Goal: Transaction & Acquisition: Purchase product/service

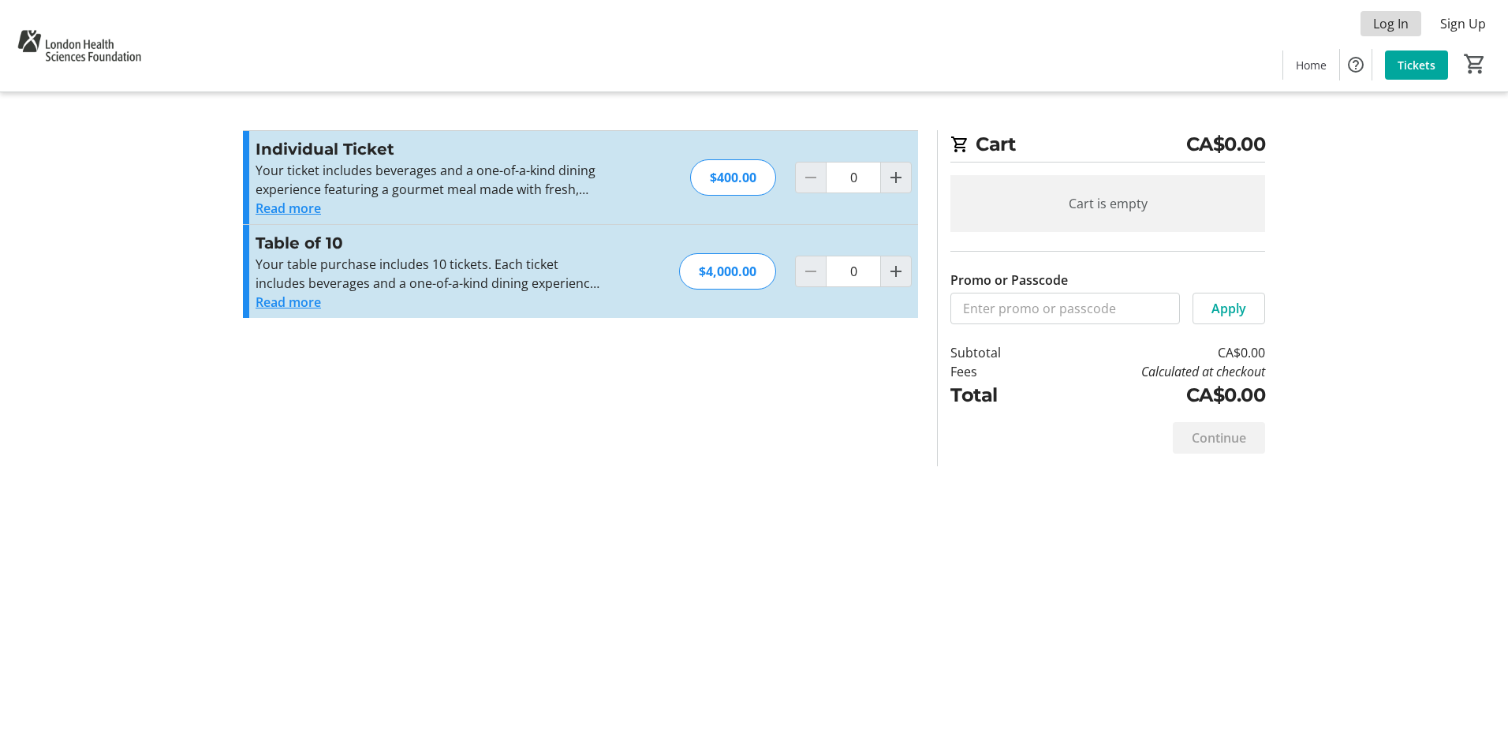
click at [1394, 27] on span "Log In" at bounding box center [1390, 23] width 35 height 19
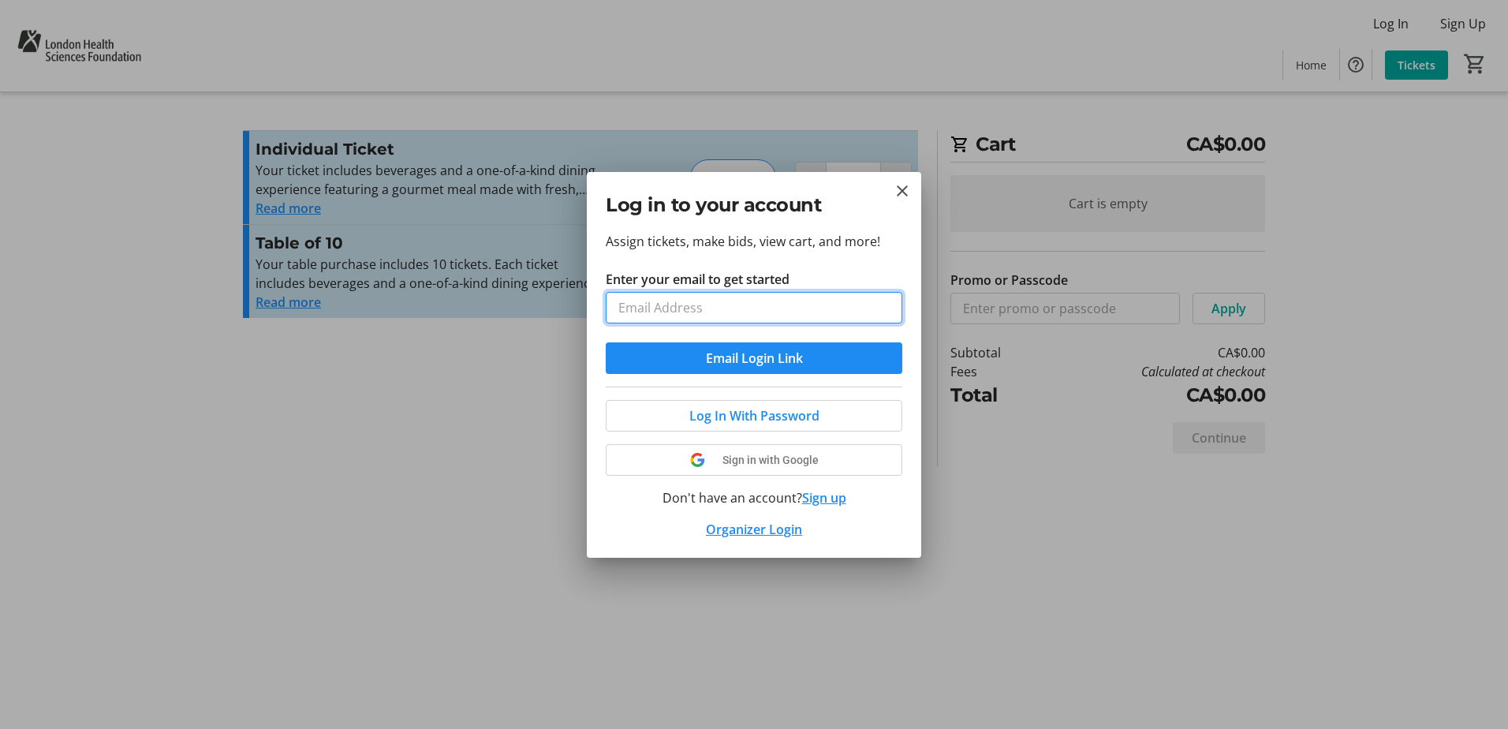
click at [703, 308] on input "Enter your email to get started" at bounding box center [754, 308] width 297 height 32
type input "aaron.maxwell@toyota.com"
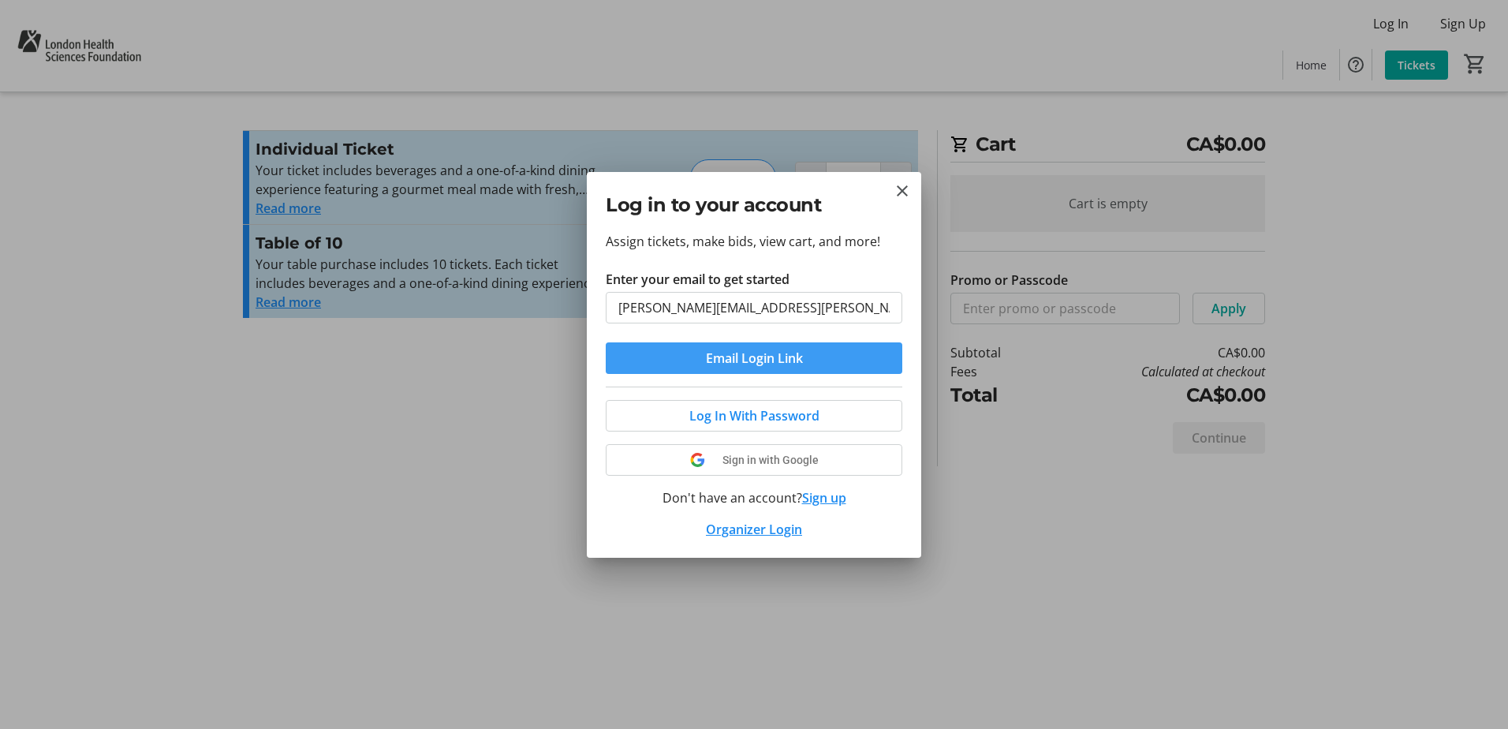
click at [727, 362] on span "Email Login Link" at bounding box center [754, 358] width 97 height 19
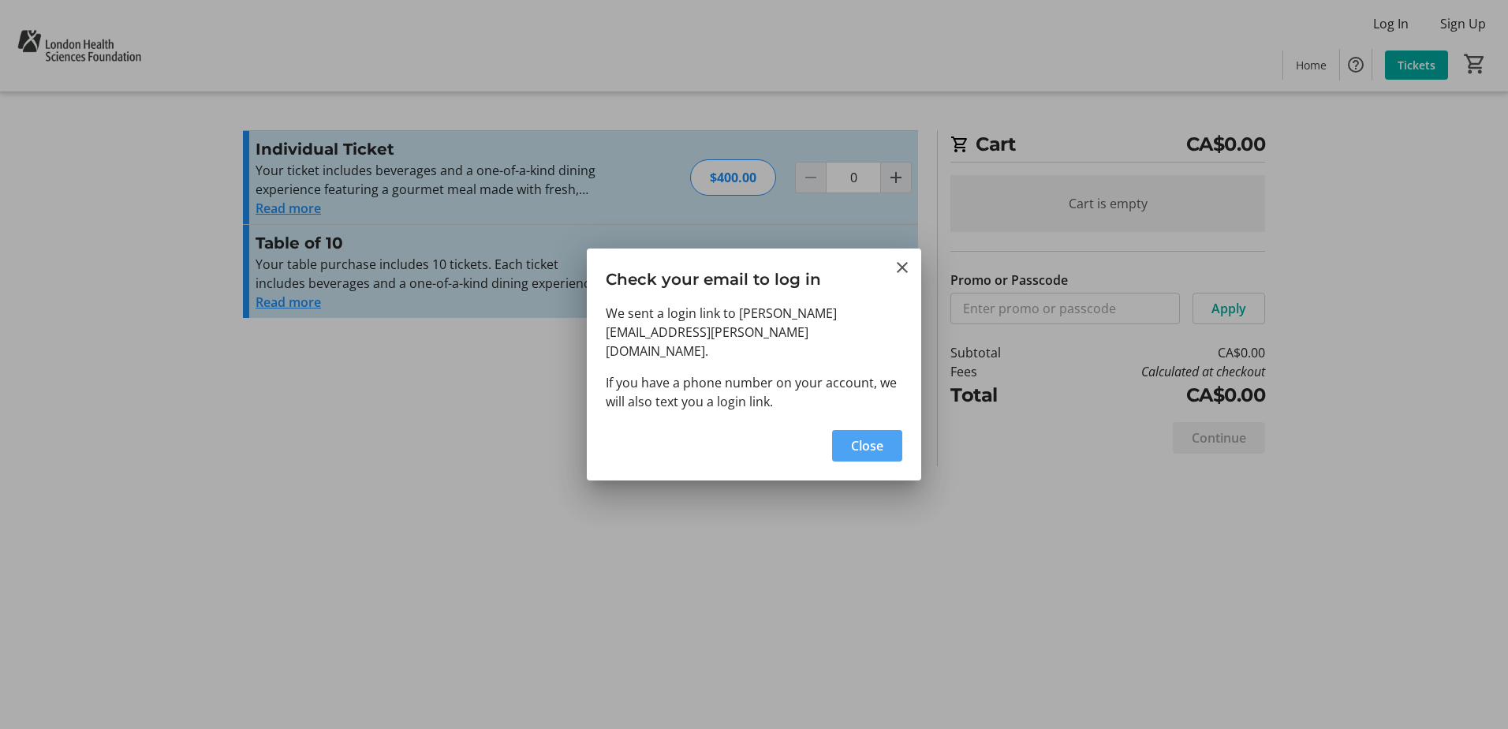
click at [853, 436] on span "Close" at bounding box center [867, 445] width 32 height 19
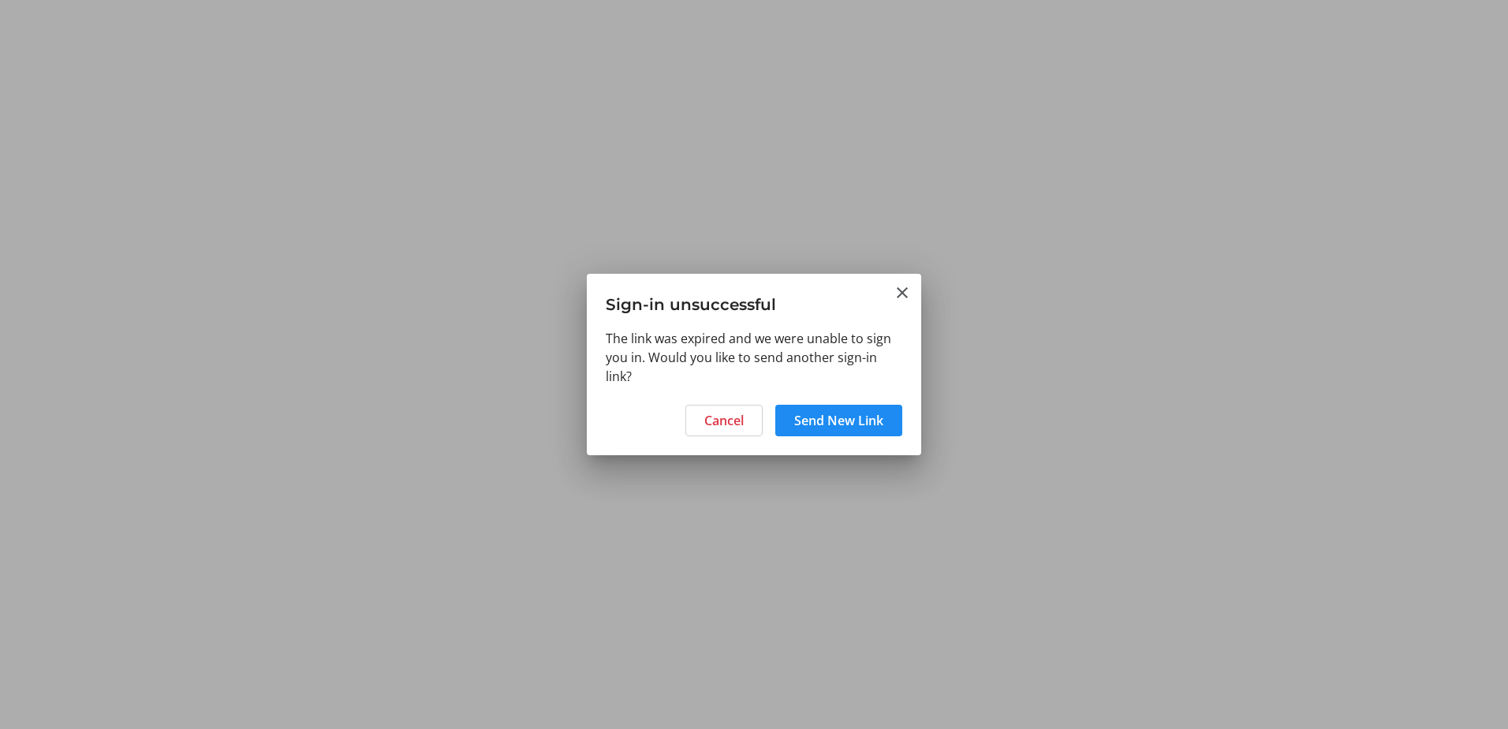
click at [715, 421] on span "Cancel" at bounding box center [723, 420] width 39 height 19
